Goal: Navigation & Orientation: Find specific page/section

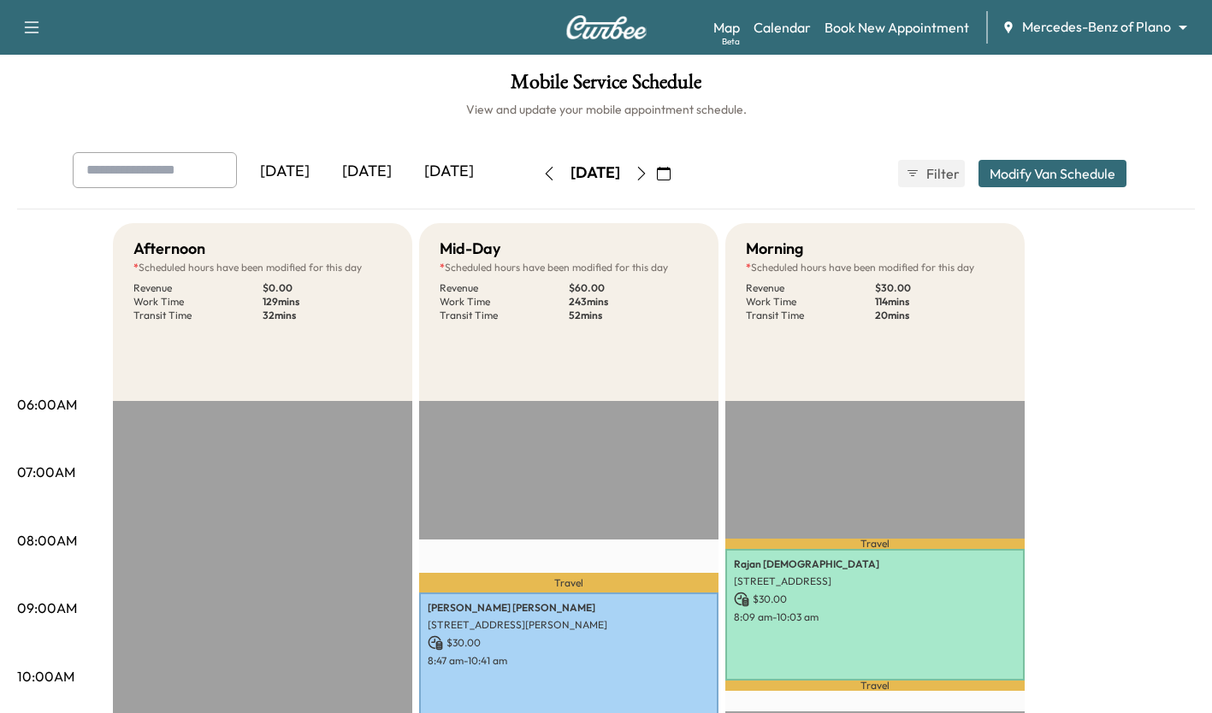
scroll to position [535, 0]
click at [648, 171] on icon "button" at bounding box center [641, 174] width 14 height 14
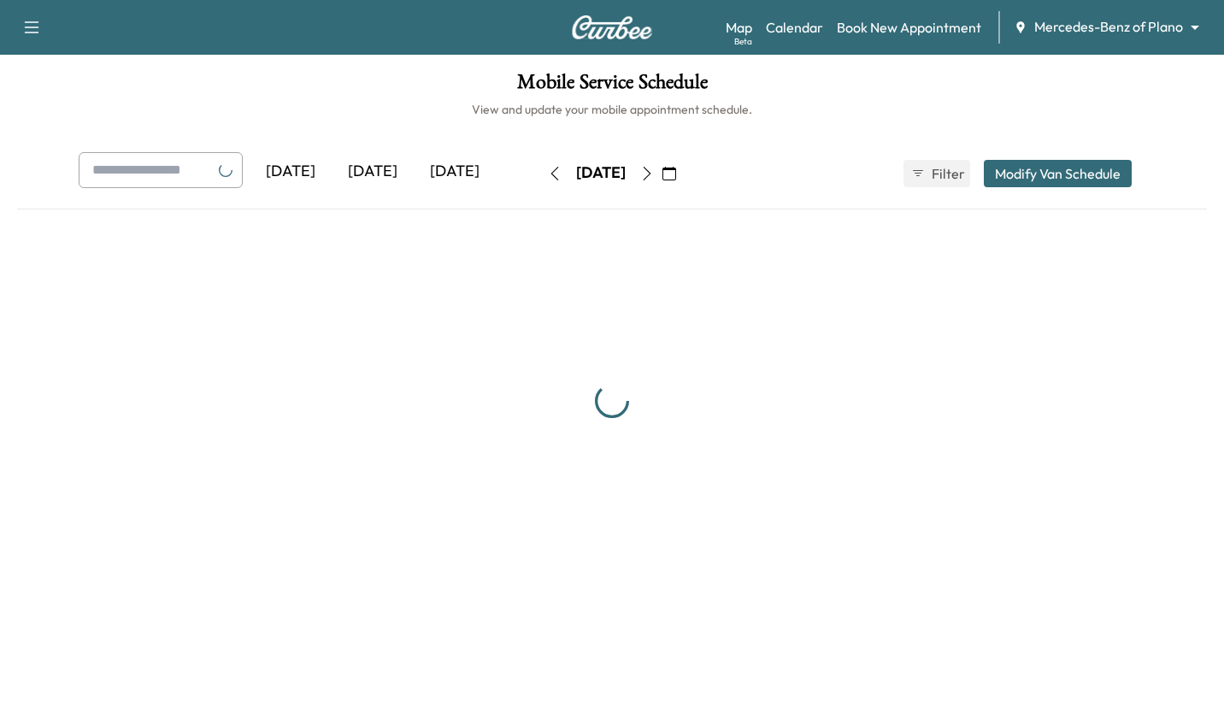
click at [662, 177] on button "button" at bounding box center [647, 173] width 29 height 27
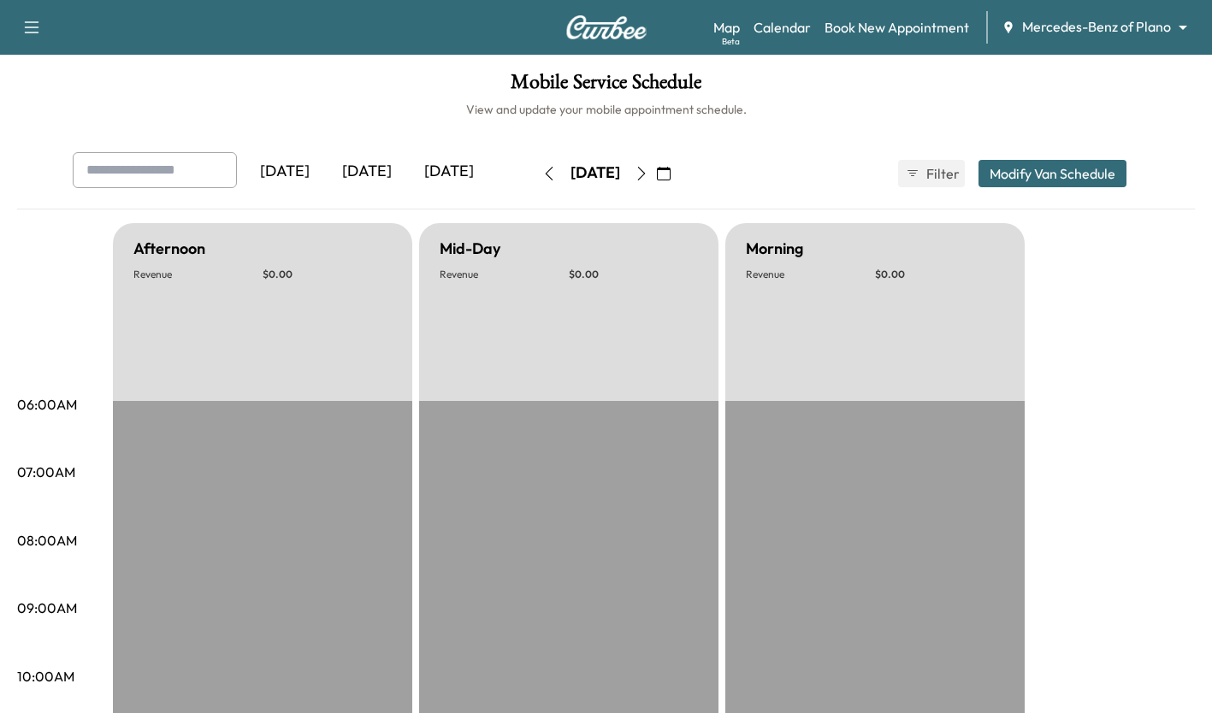
click at [656, 186] on button "button" at bounding box center [641, 173] width 29 height 27
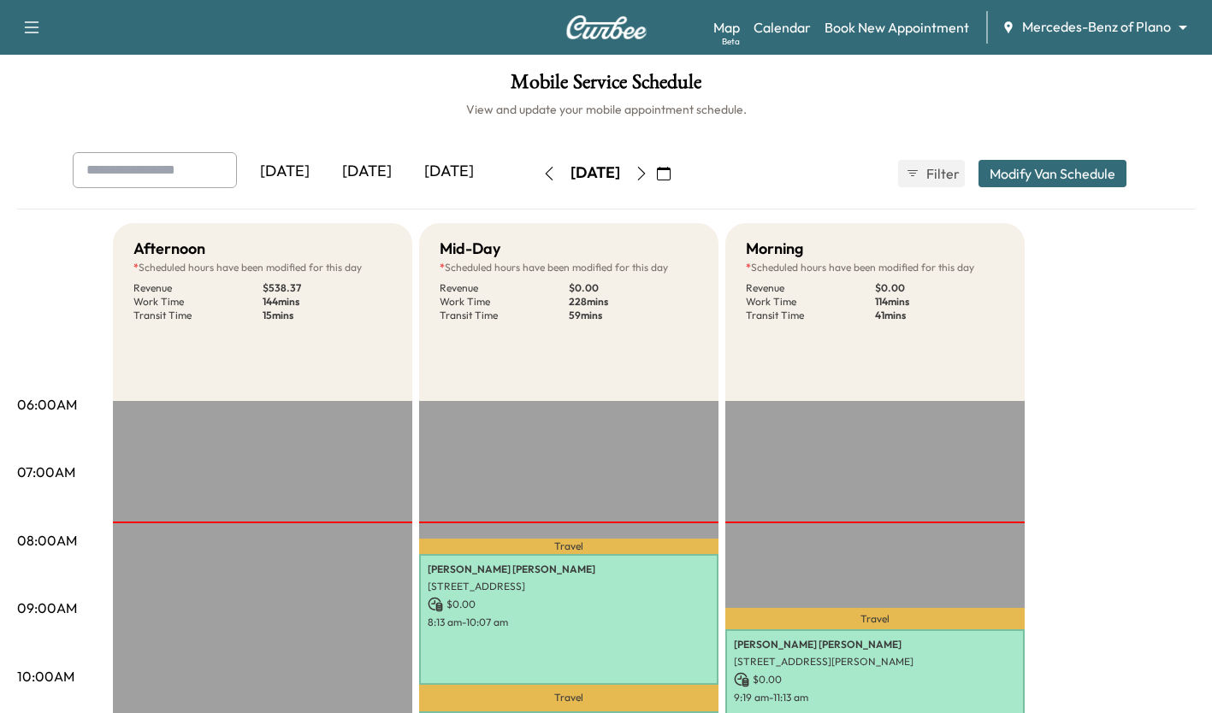
click at [648, 173] on icon "button" at bounding box center [641, 174] width 14 height 14
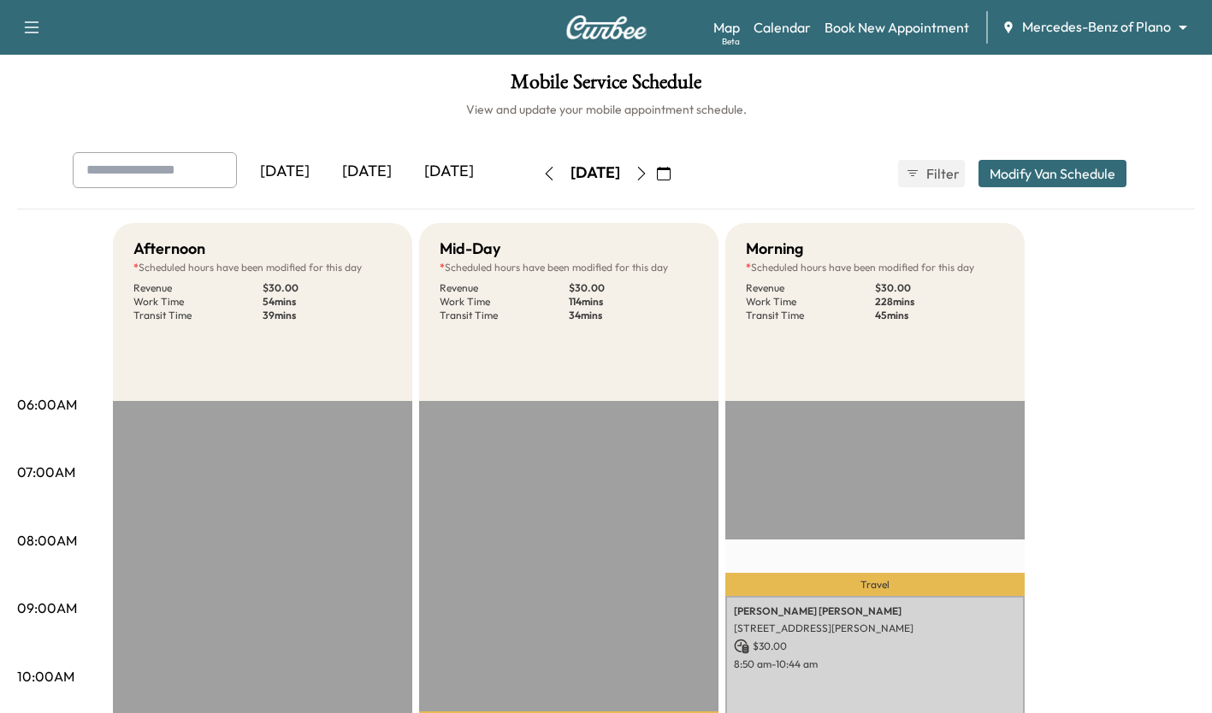
click at [645, 175] on icon "button" at bounding box center [641, 174] width 8 height 14
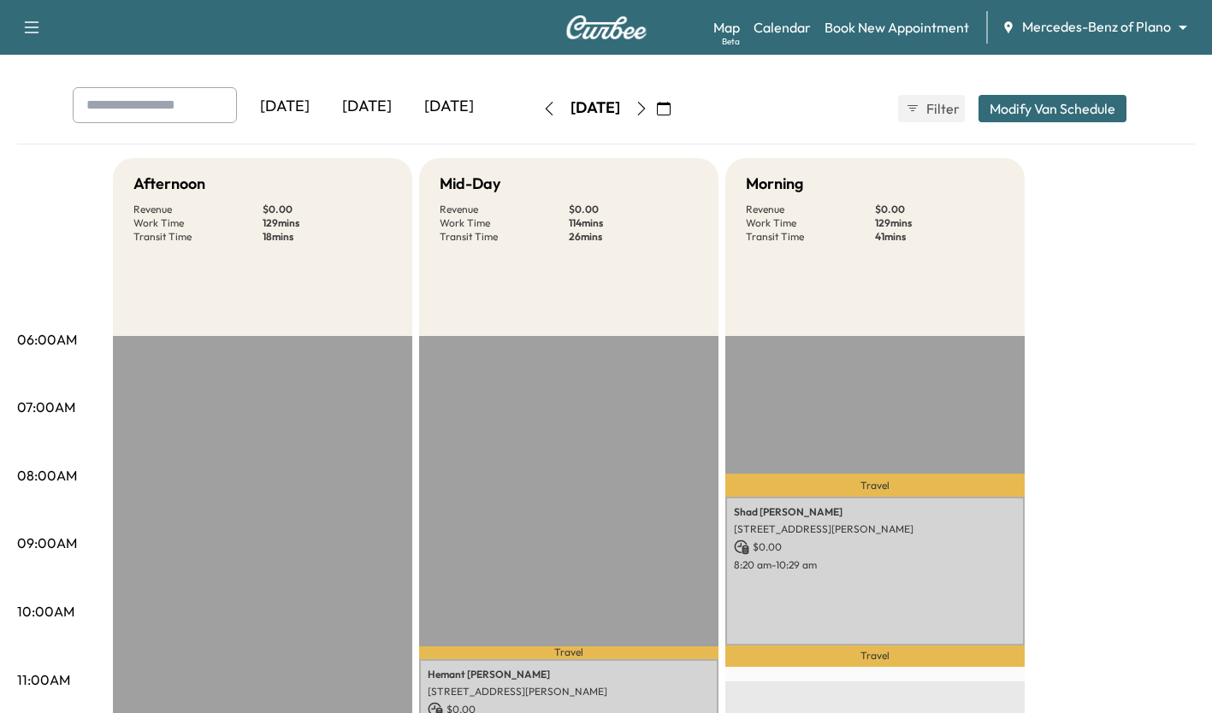
scroll to position [64, 0]
click at [648, 109] on icon "button" at bounding box center [641, 110] width 14 height 14
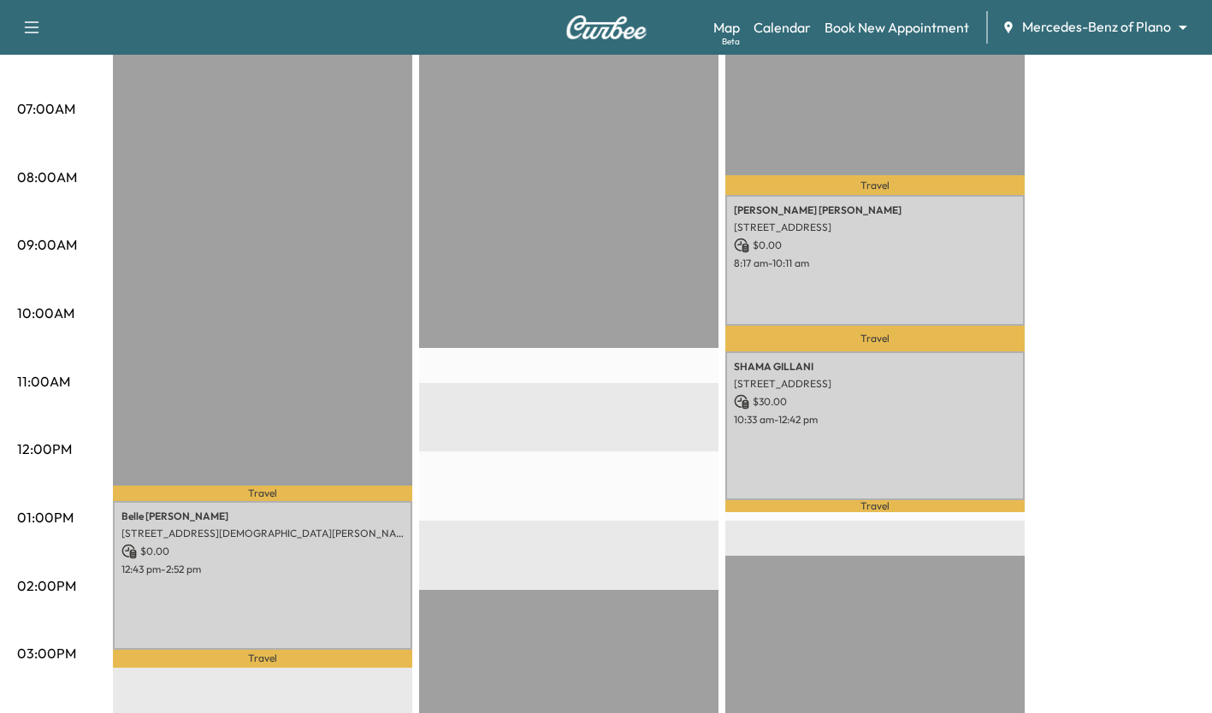
scroll to position [364, 0]
click at [576, 145] on div "EST Start" at bounding box center [568, 589] width 299 height 1105
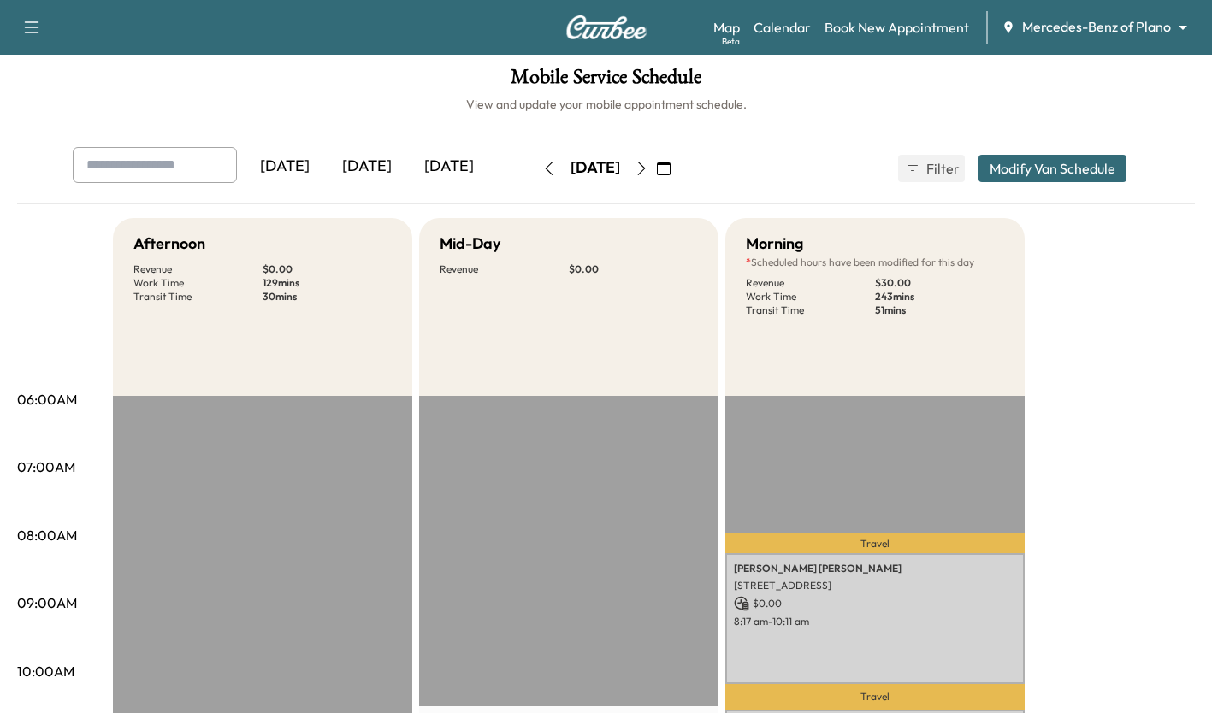
scroll to position [0, 0]
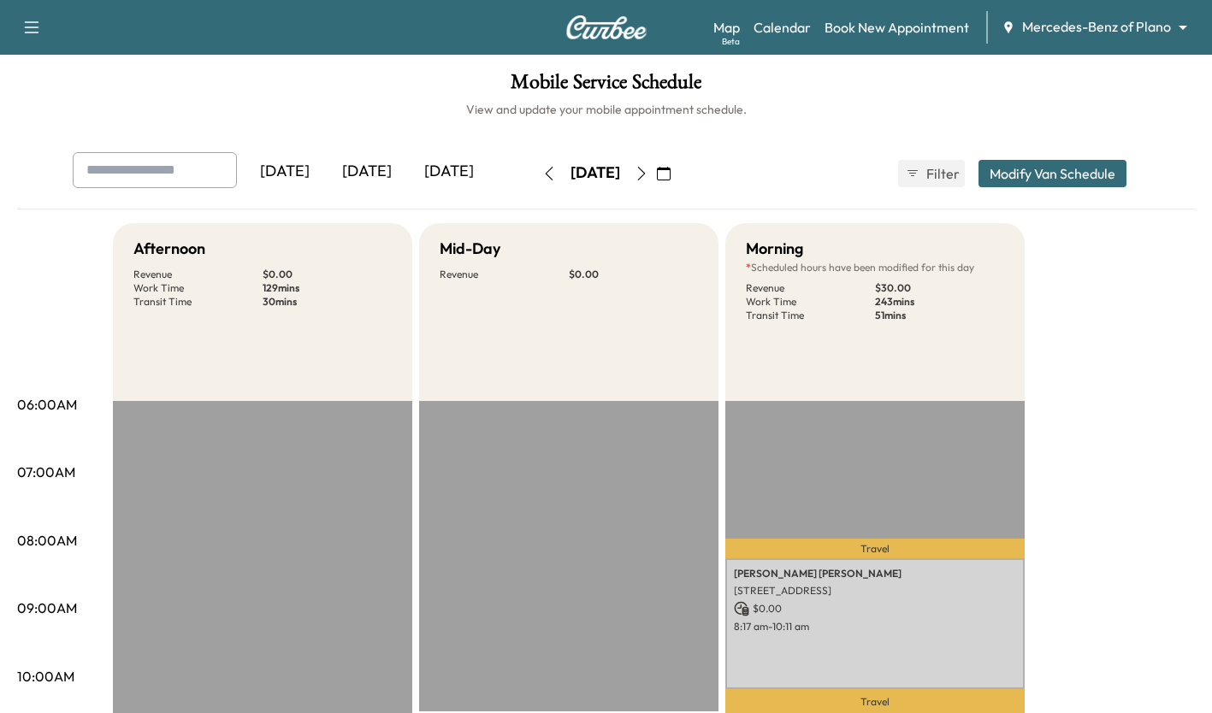
click at [648, 174] on icon "button" at bounding box center [641, 174] width 14 height 14
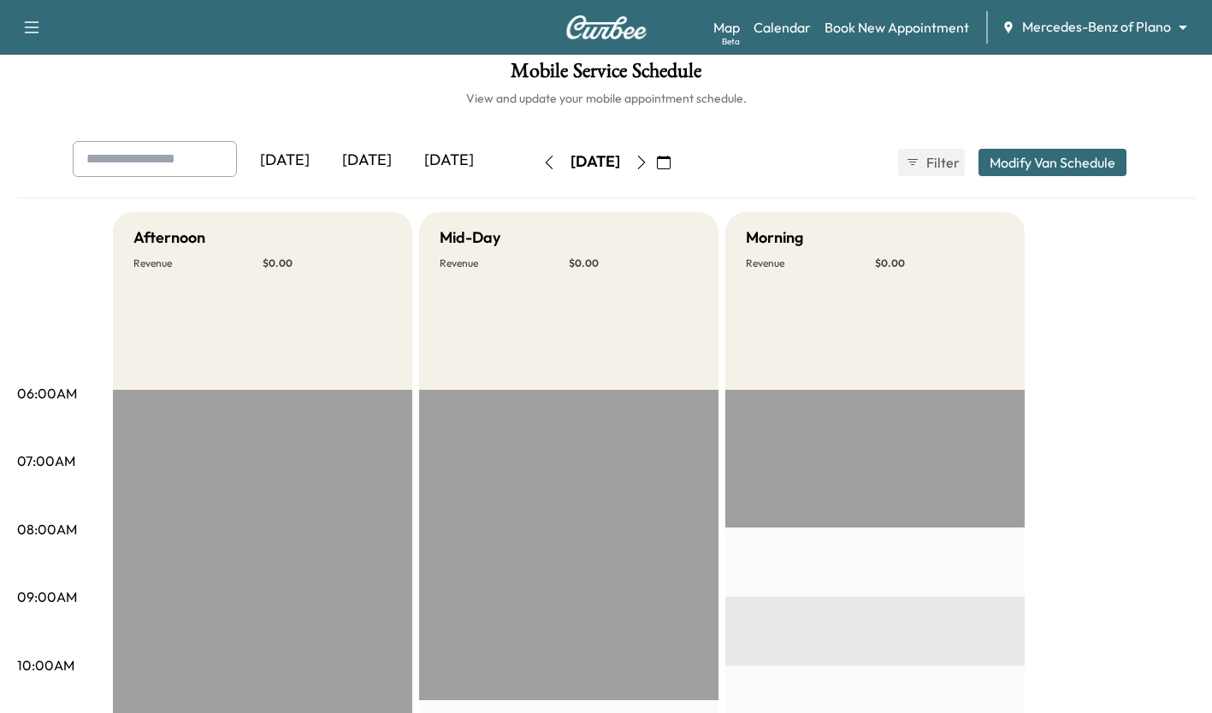
scroll to position [13, 0]
click at [648, 160] on icon "button" at bounding box center [641, 161] width 14 height 14
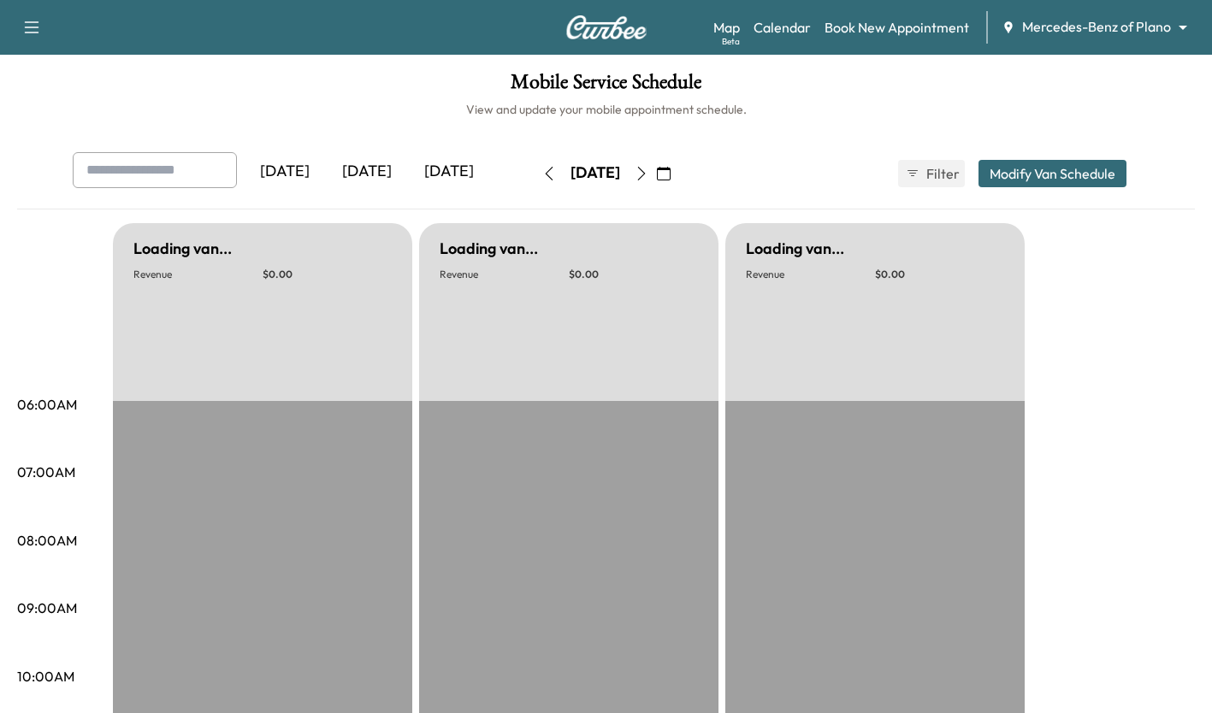
click at [656, 174] on button "button" at bounding box center [641, 173] width 29 height 27
click at [648, 167] on icon "button" at bounding box center [641, 174] width 14 height 14
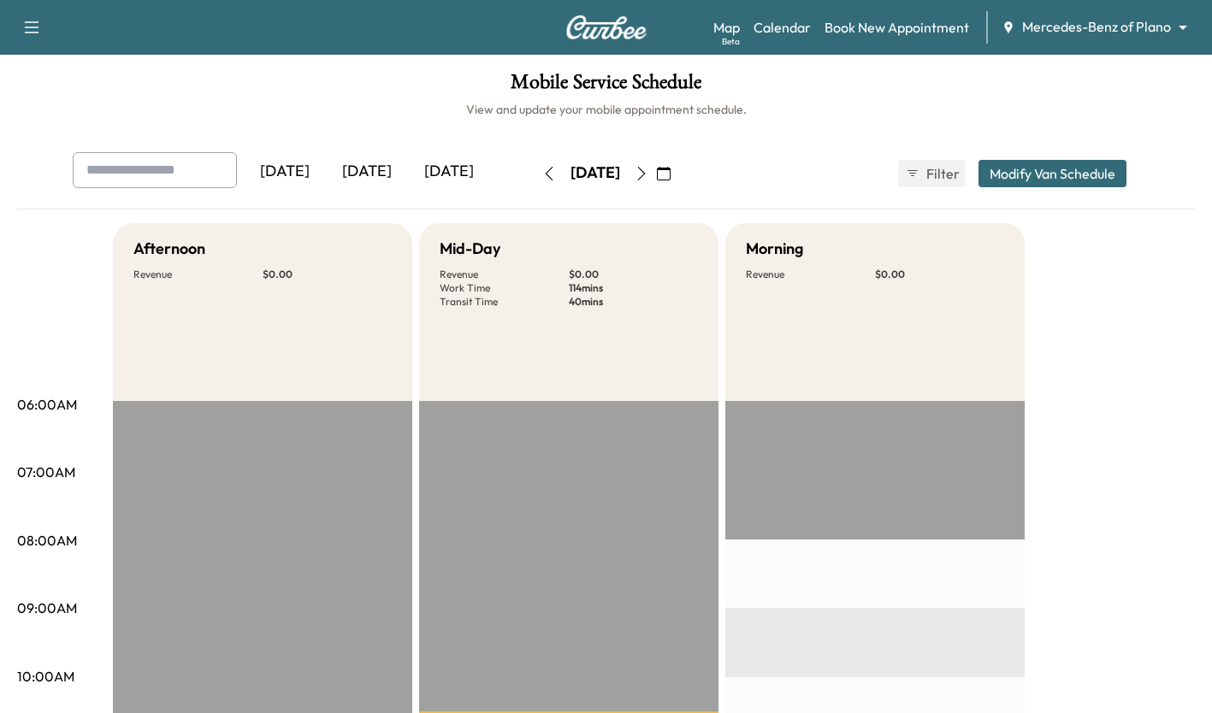
click at [542, 167] on icon "button" at bounding box center [549, 174] width 14 height 14
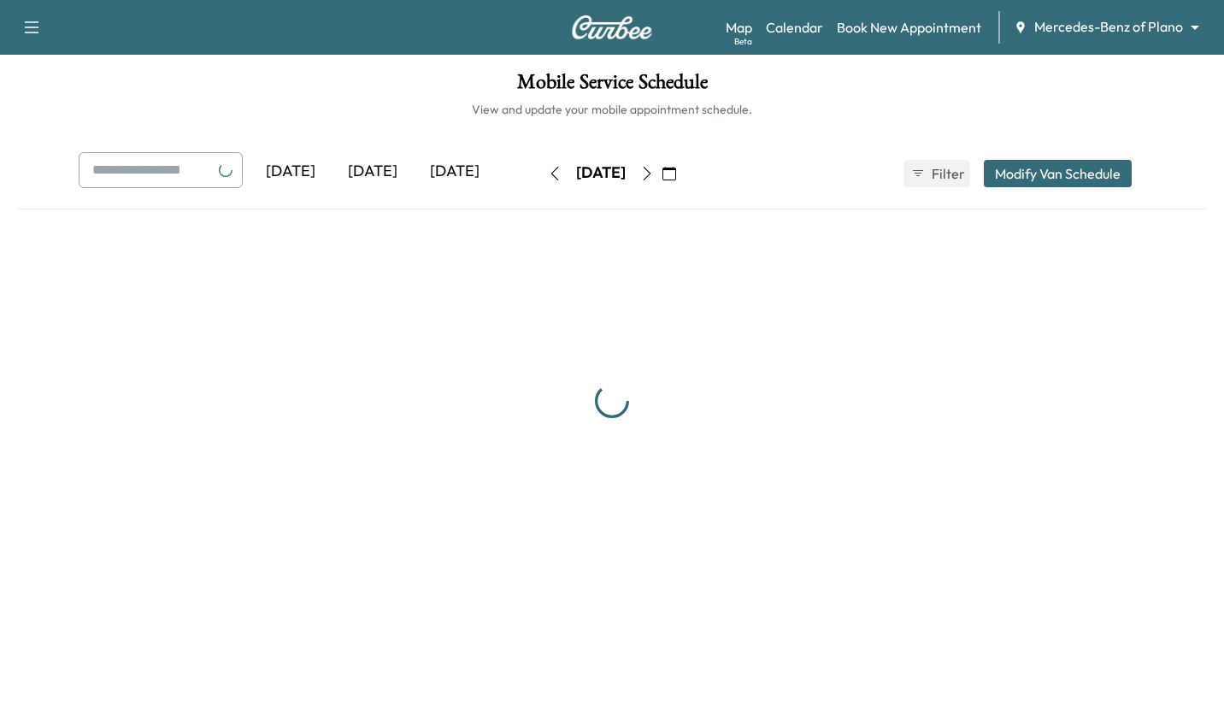
click at [548, 173] on icon "button" at bounding box center [555, 174] width 14 height 14
click at [548, 169] on icon "button" at bounding box center [555, 174] width 14 height 14
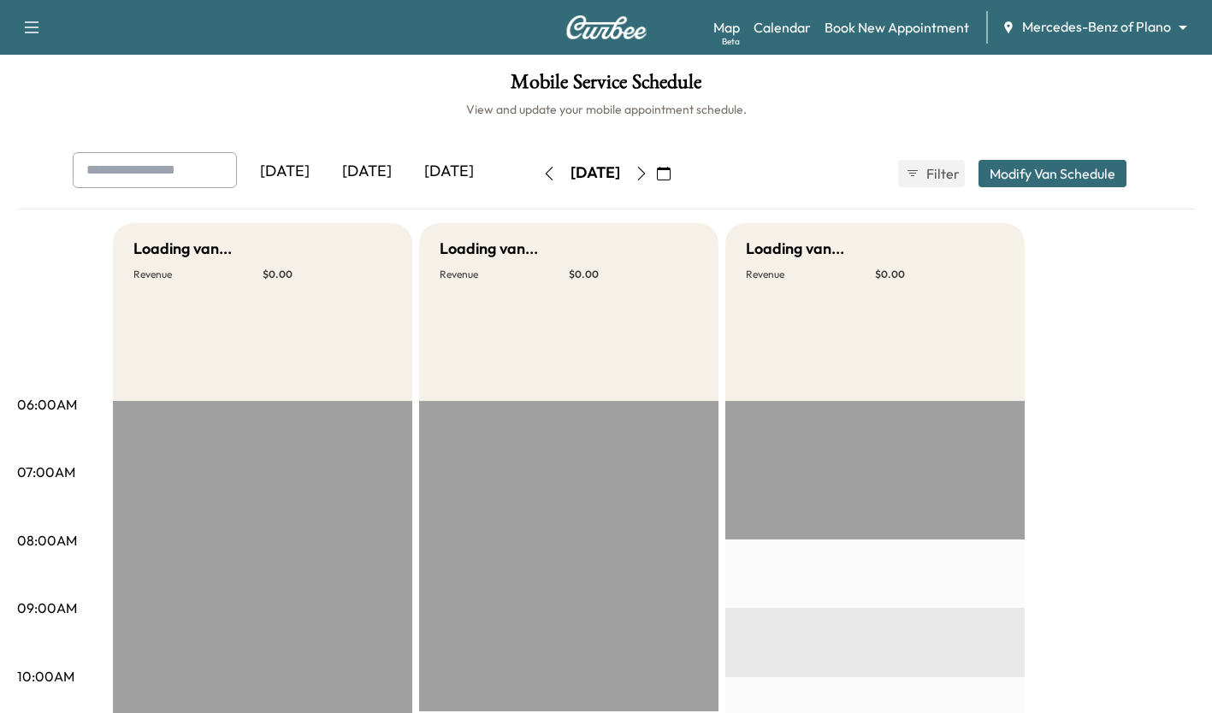
click at [542, 169] on icon "button" at bounding box center [549, 174] width 14 height 14
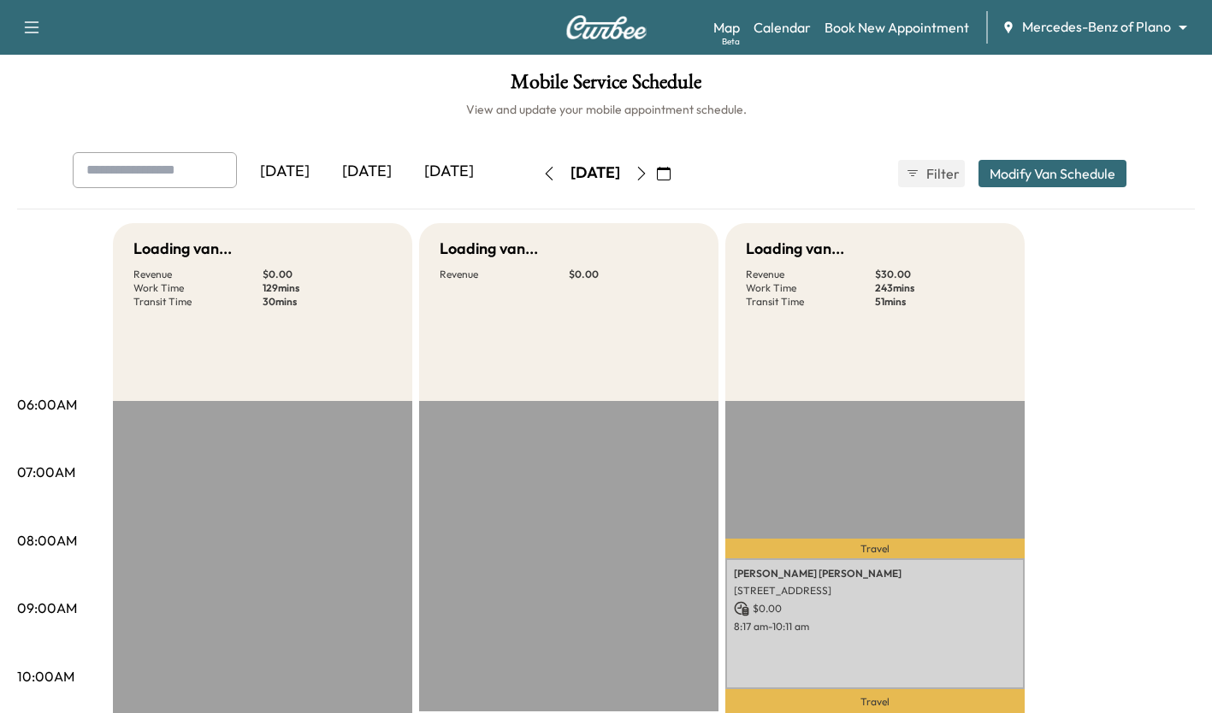
click at [542, 173] on icon "button" at bounding box center [549, 174] width 14 height 14
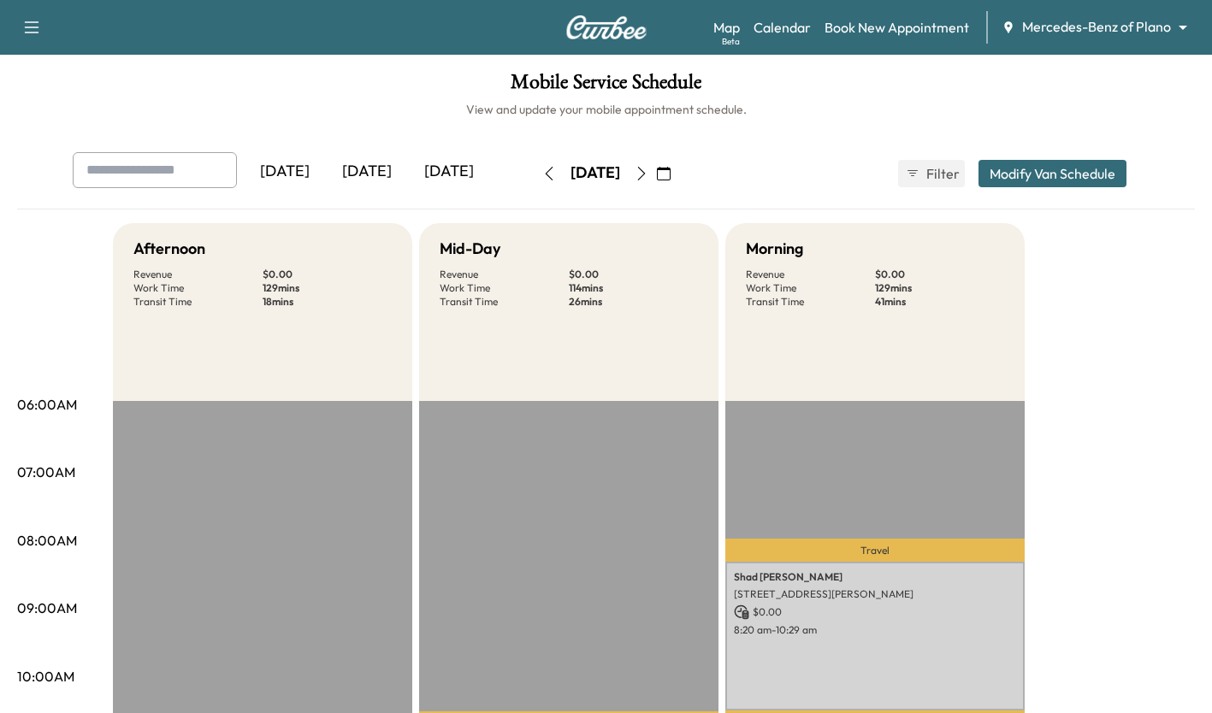
click at [534, 178] on button "button" at bounding box center [548, 173] width 29 height 27
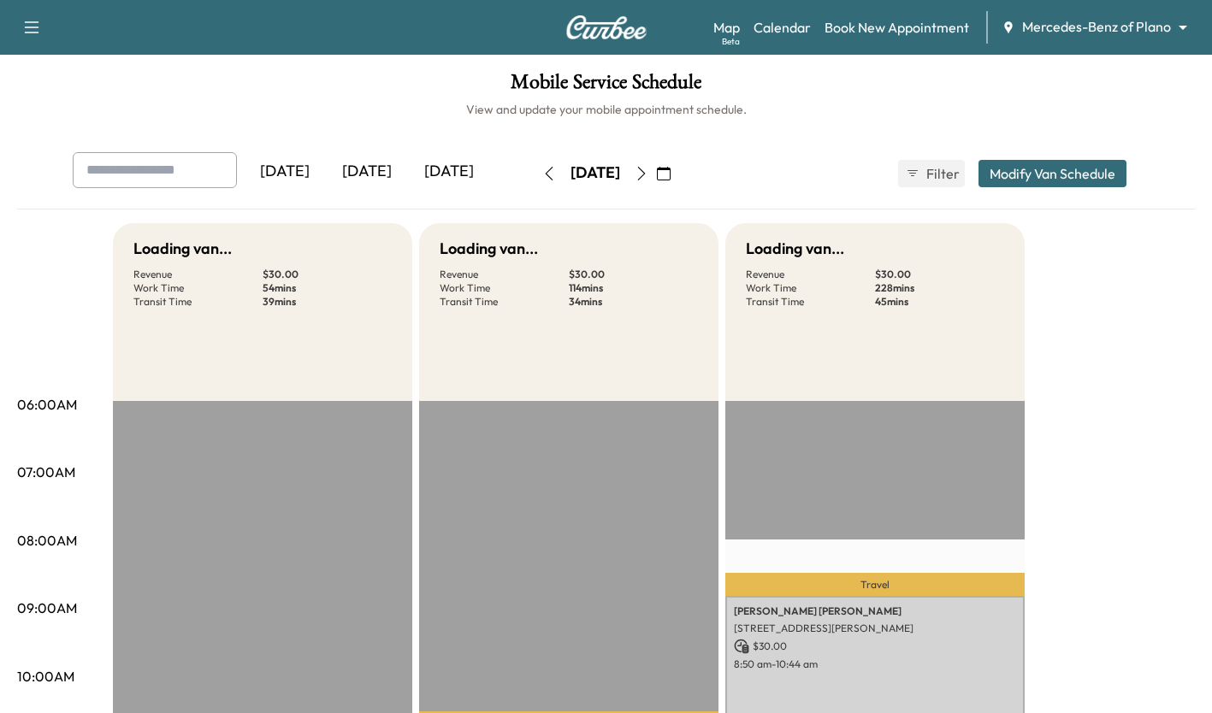
click at [534, 171] on button "button" at bounding box center [548, 173] width 29 height 27
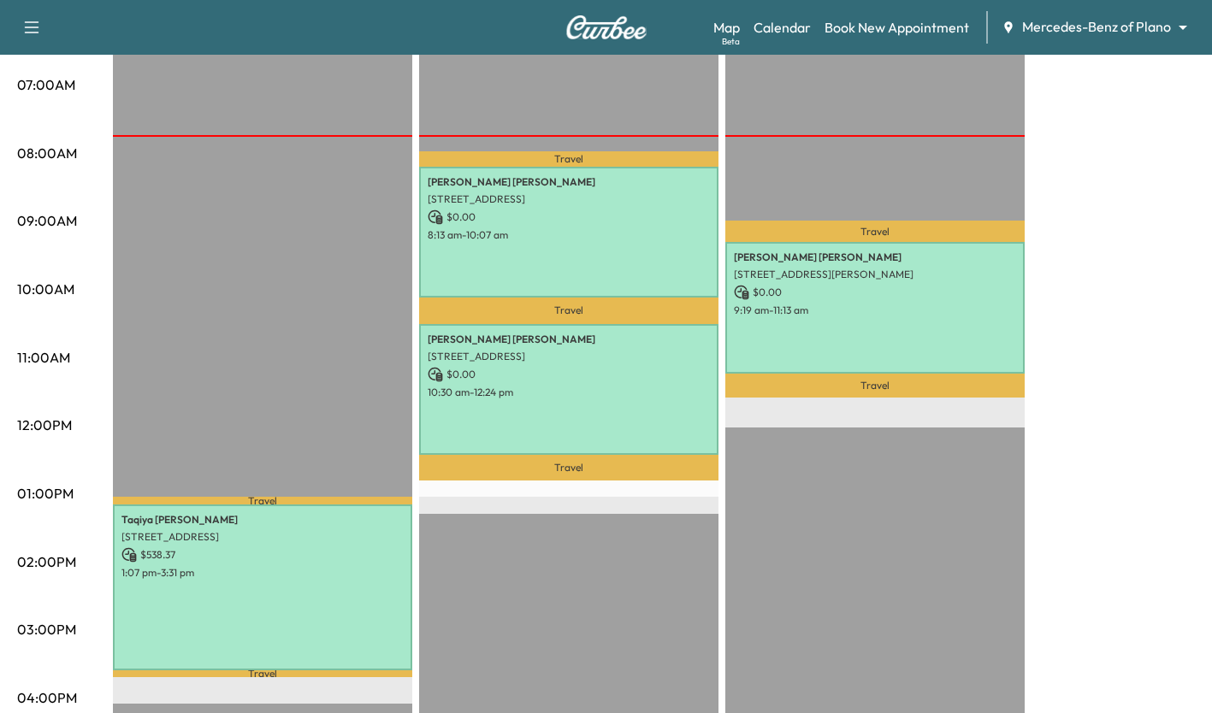
scroll to position [408, 0]
